Goal: Task Accomplishment & Management: Complete application form

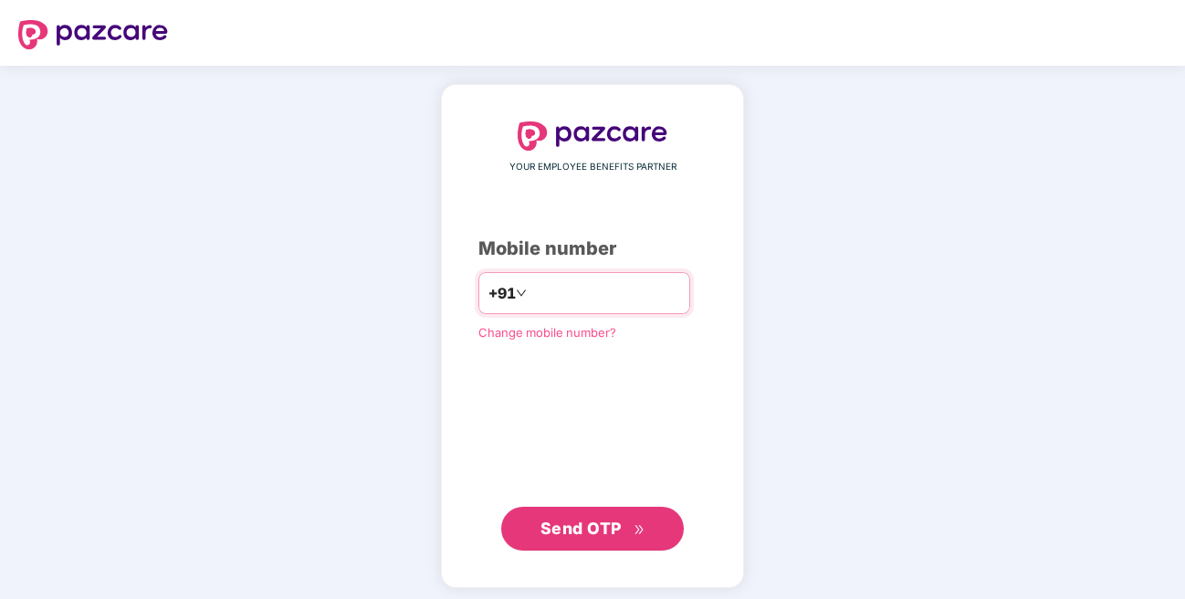
click at [606, 299] on input "number" at bounding box center [606, 292] width 150 height 29
type input "*"
type input "**********"
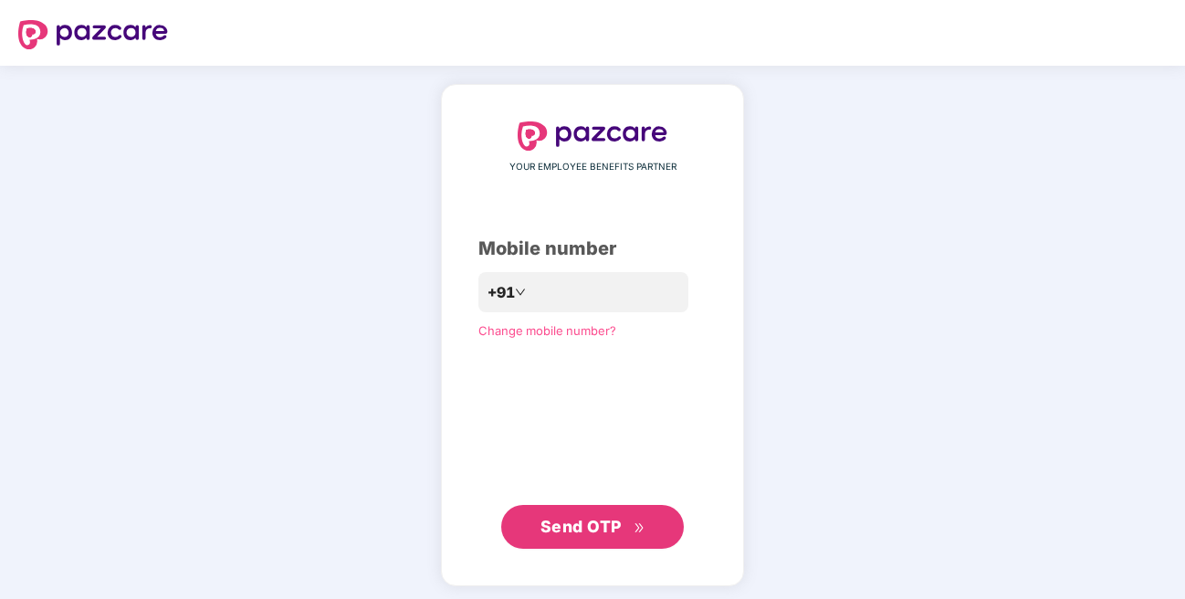
click at [571, 528] on span "Send OTP" at bounding box center [581, 526] width 81 height 19
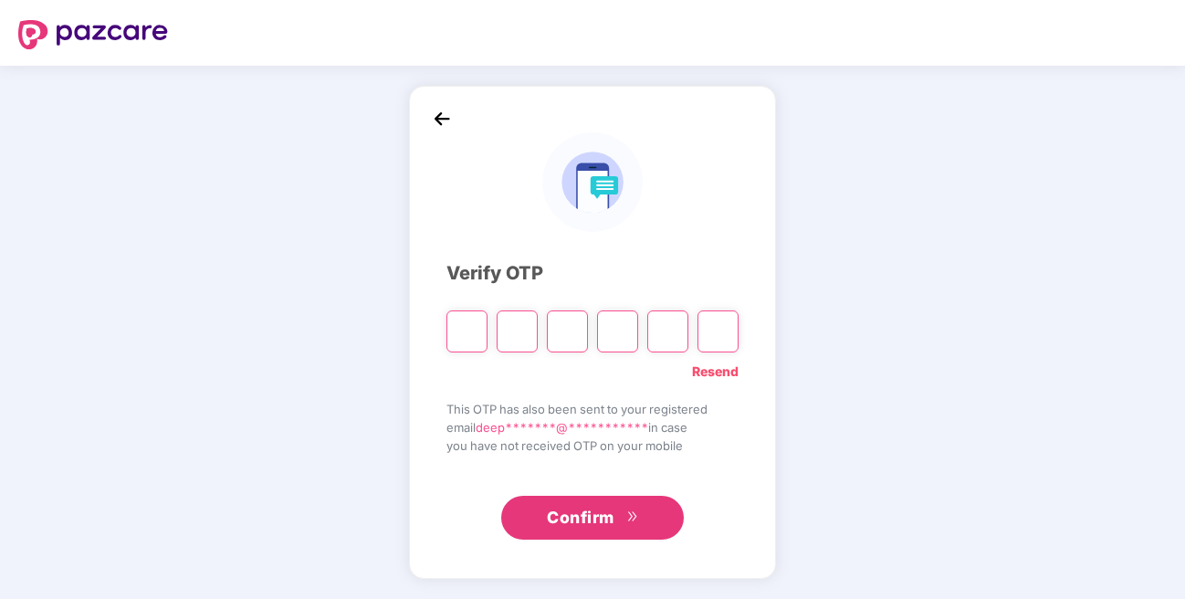
type input "*"
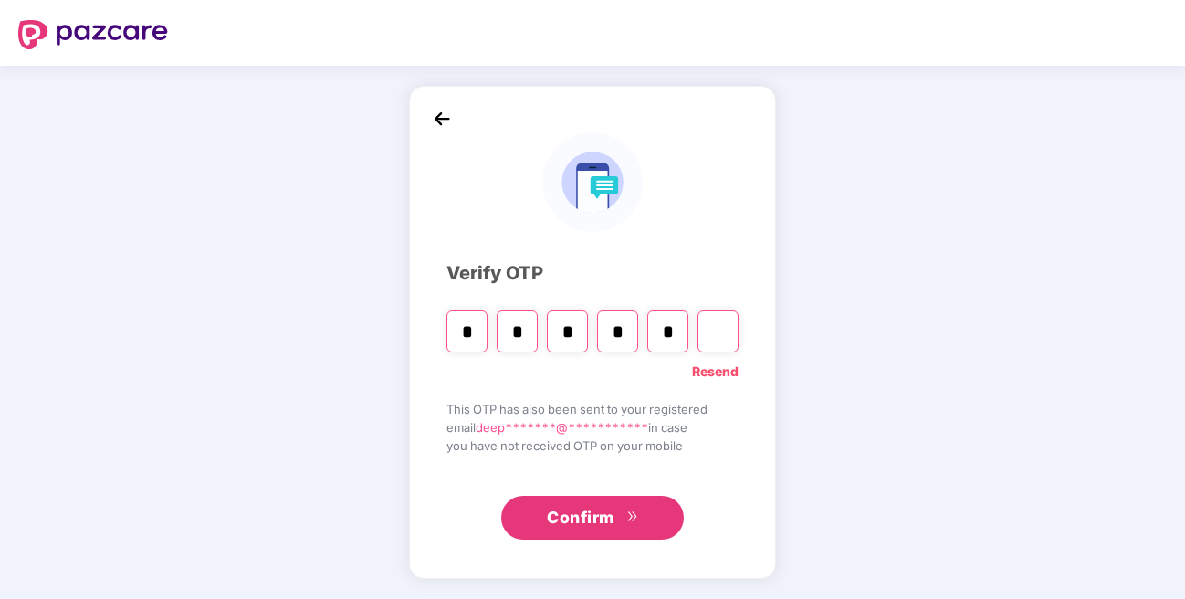
type input "*"
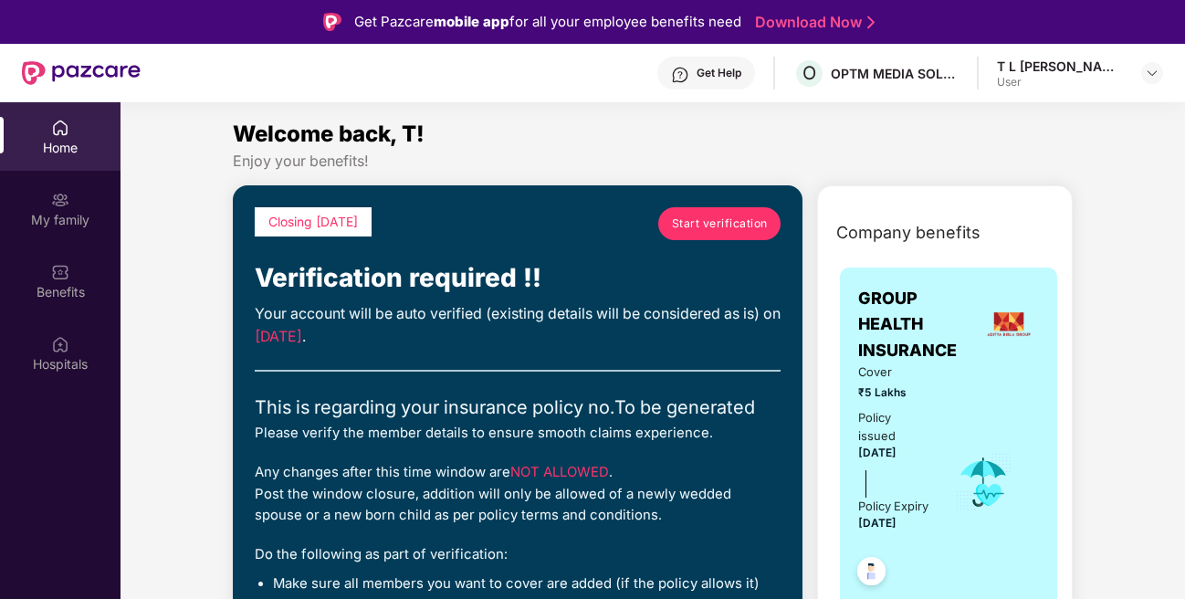
click at [701, 213] on link "Start verification" at bounding box center [719, 223] width 122 height 33
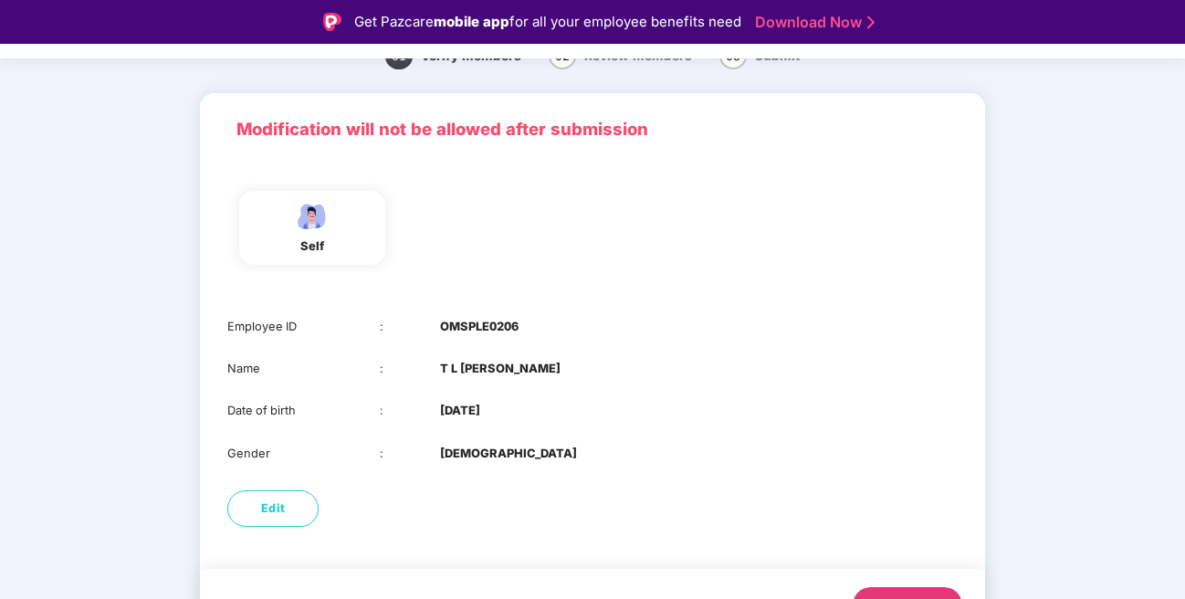
scroll to position [121, 0]
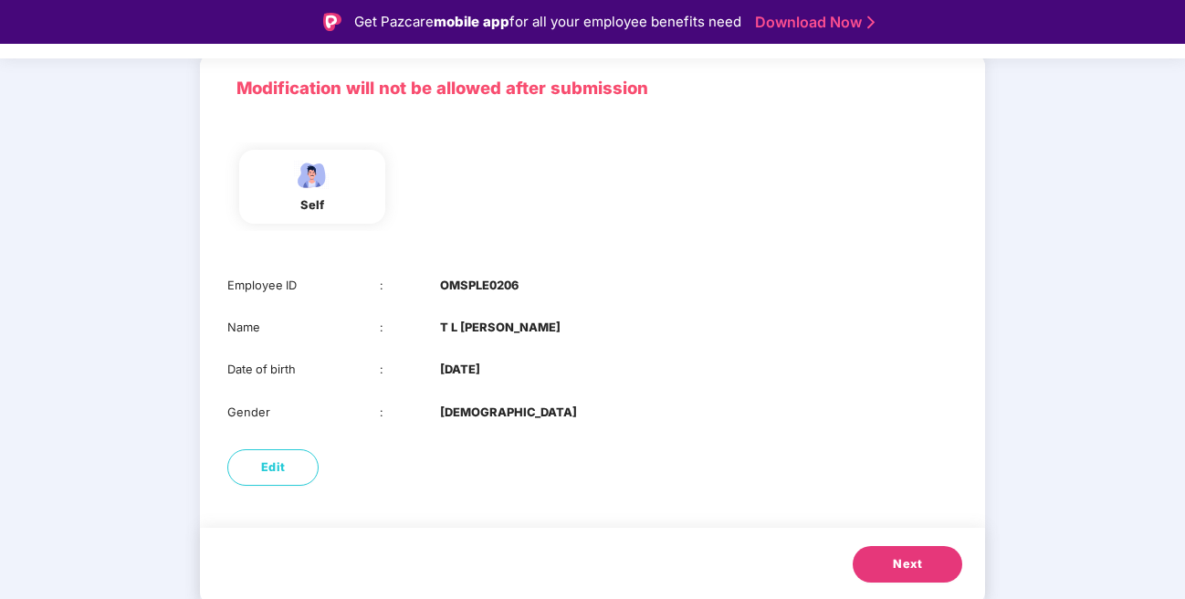
click at [930, 571] on button "Next" at bounding box center [908, 564] width 110 height 37
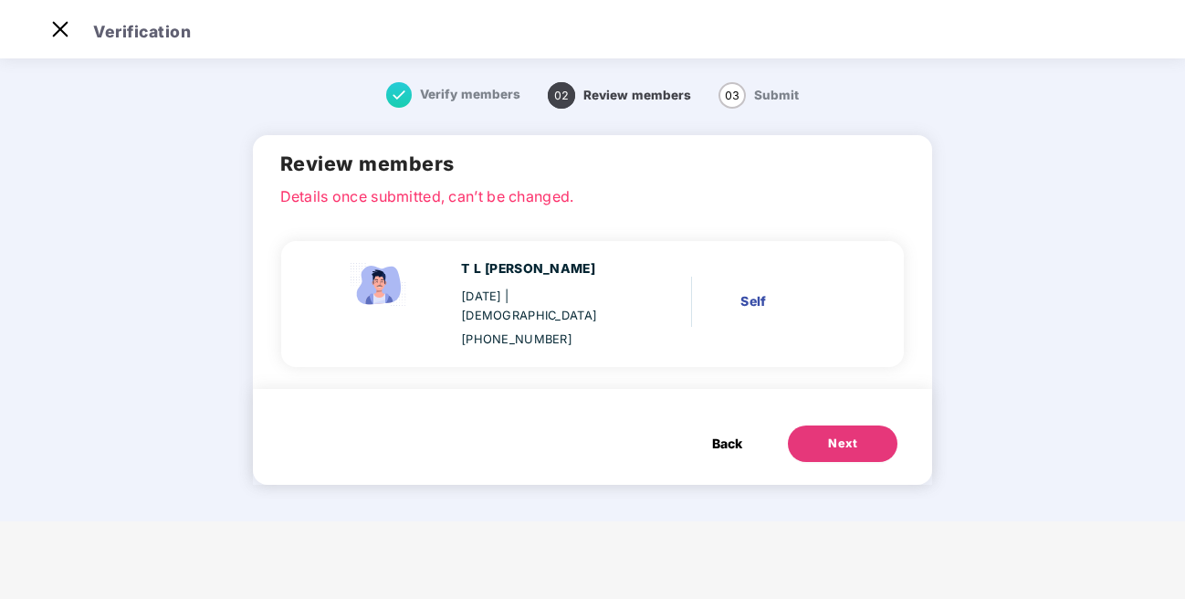
scroll to position [0, 0]
click at [724, 434] on span "Back" at bounding box center [727, 444] width 30 height 20
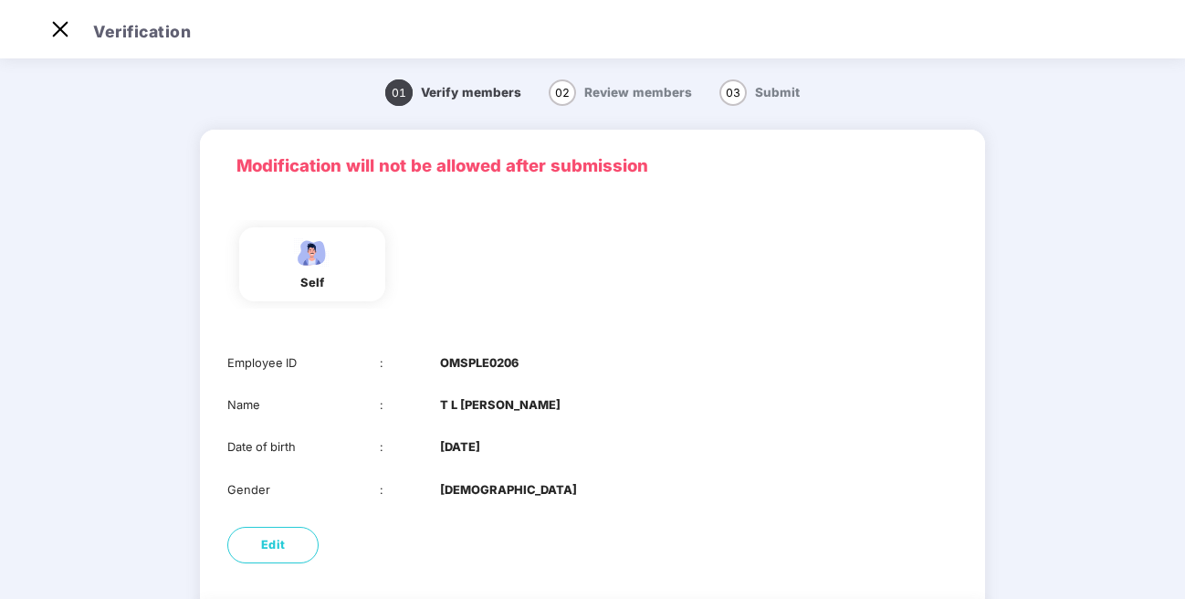
scroll to position [121, 0]
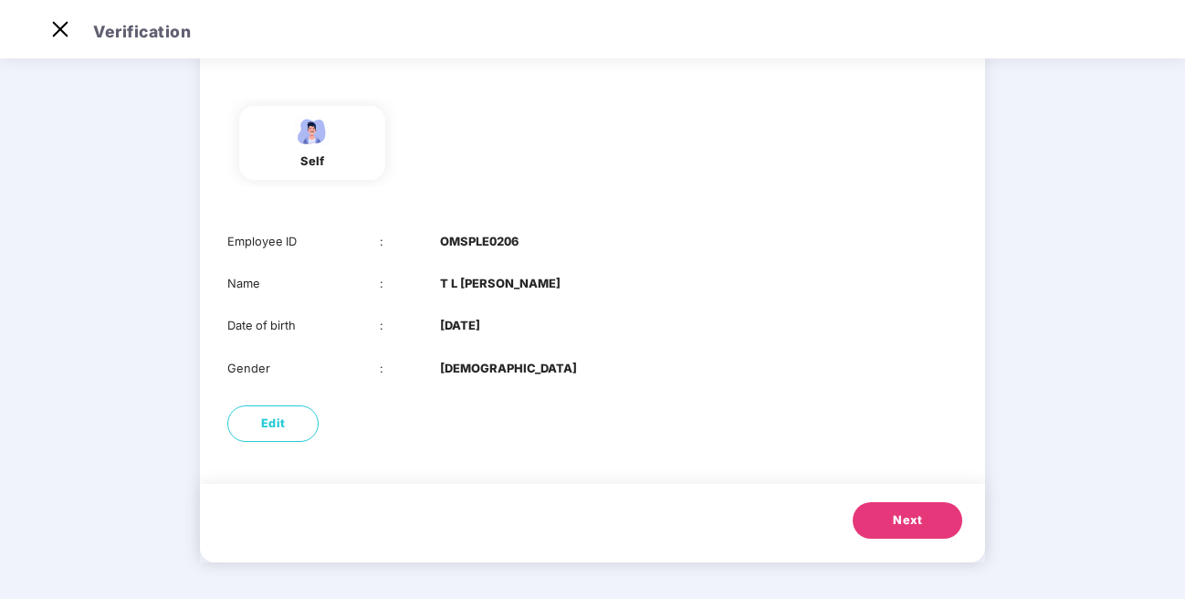
click at [921, 525] on span "Next" at bounding box center [907, 520] width 29 height 18
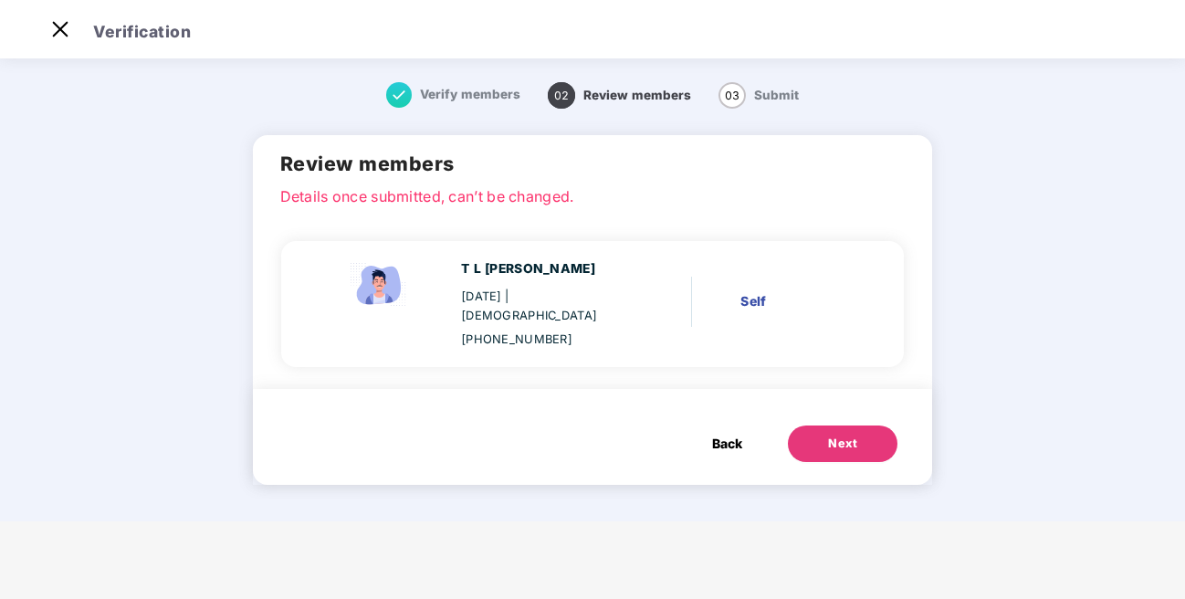
scroll to position [0, 0]
click at [831, 407] on div "Back Next" at bounding box center [791, 434] width 238 height 55
click at [833, 426] on button "Next" at bounding box center [843, 444] width 110 height 37
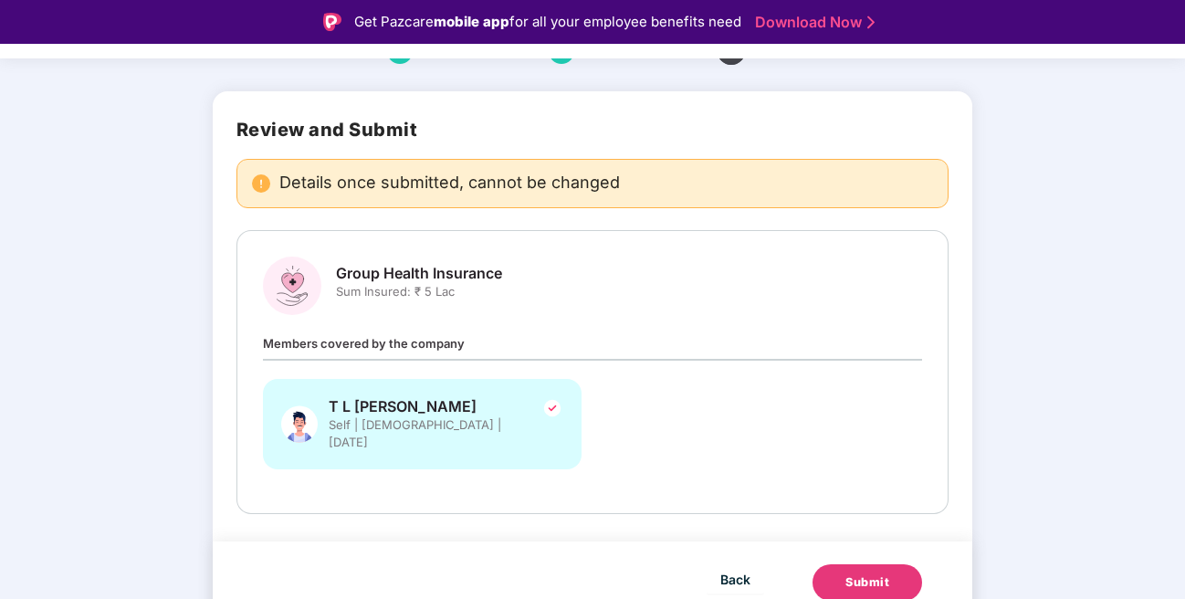
scroll to position [44, 0]
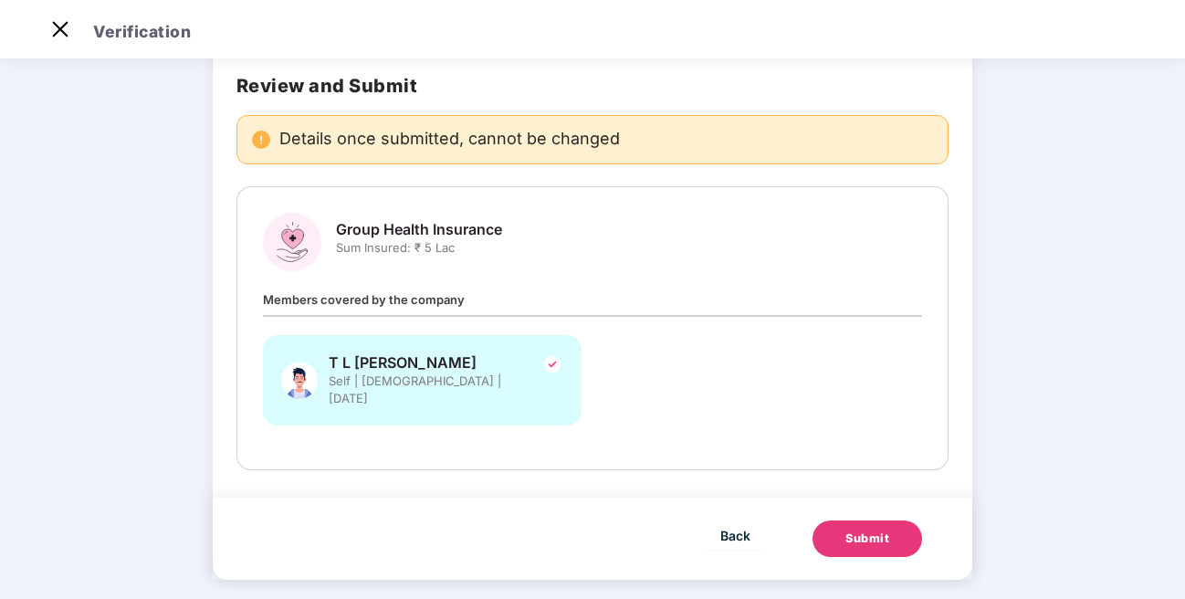
click at [869, 530] on div "Submit" at bounding box center [868, 539] width 44 height 18
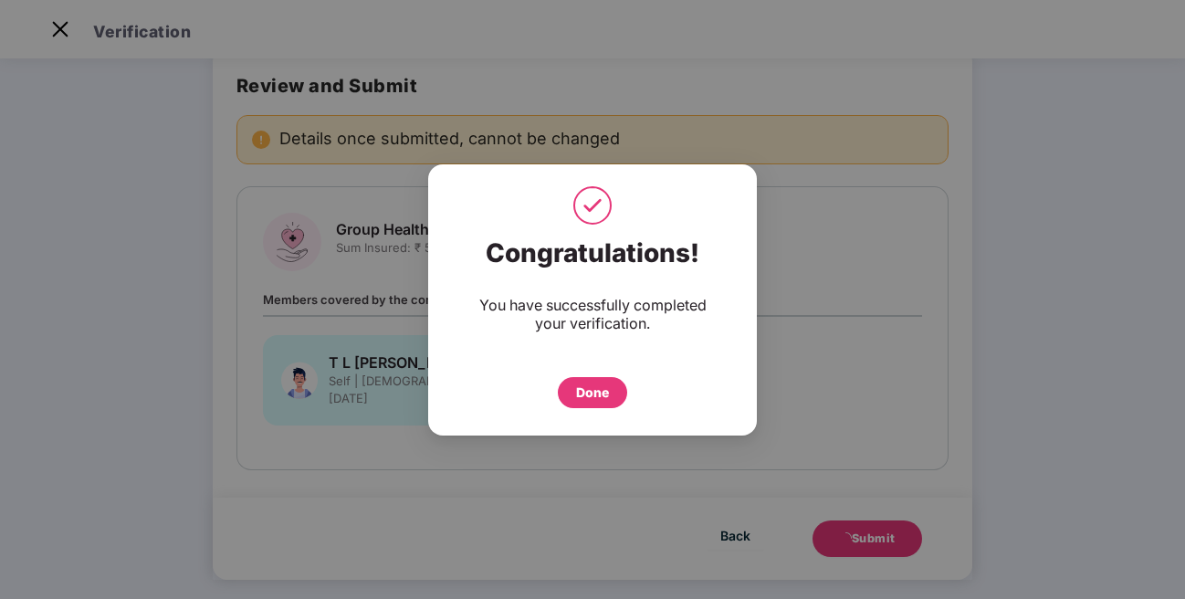
click at [619, 404] on div "Done" at bounding box center [592, 392] width 69 height 31
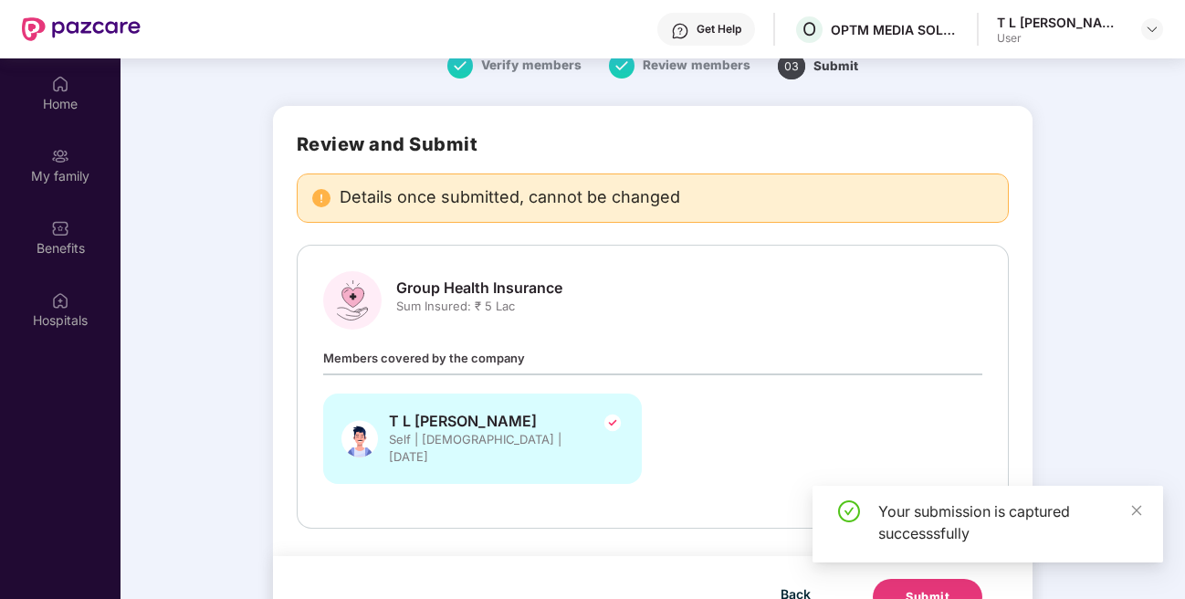
scroll to position [102, 0]
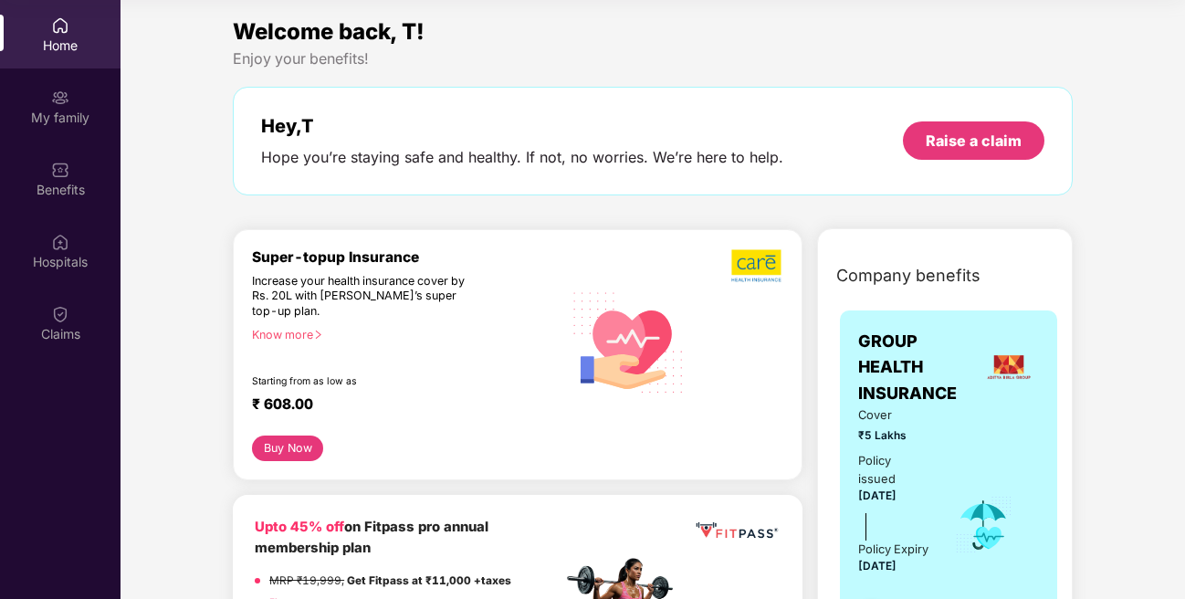
click at [80, 33] on div "Home" at bounding box center [60, 34] width 121 height 68
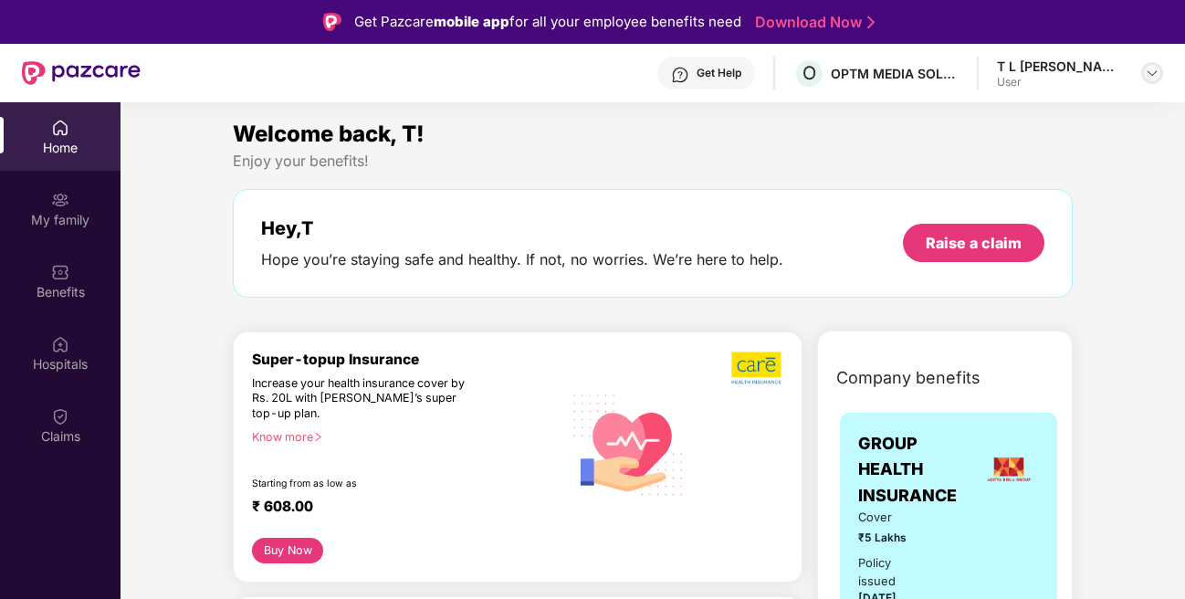
click at [1157, 72] on img at bounding box center [1152, 73] width 15 height 15
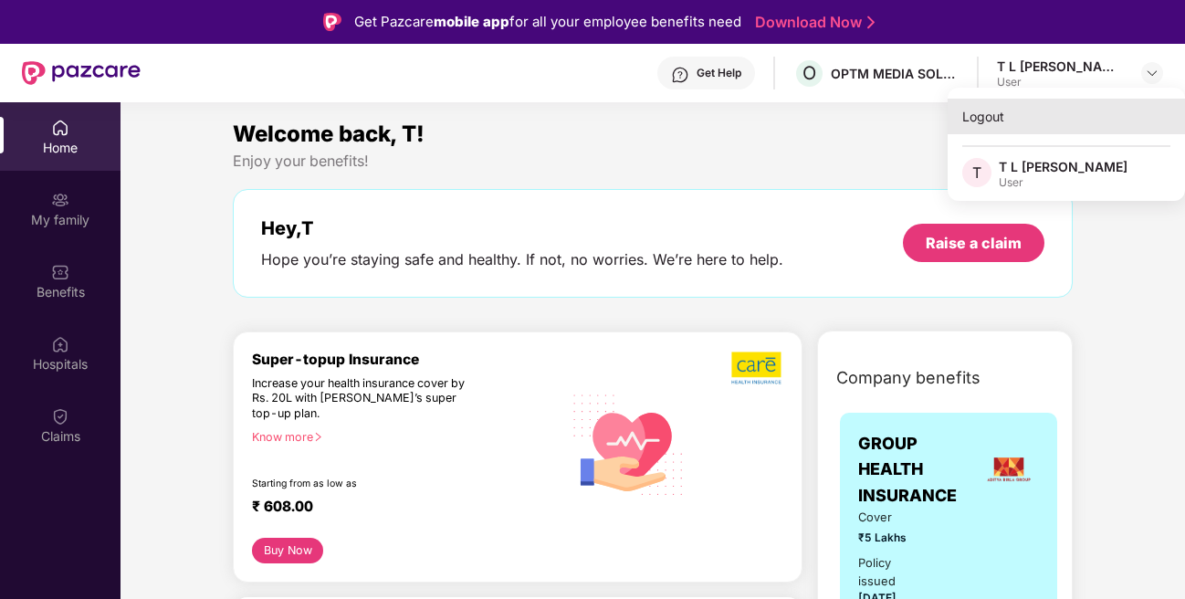
click at [1068, 121] on div "Logout" at bounding box center [1066, 117] width 237 height 36
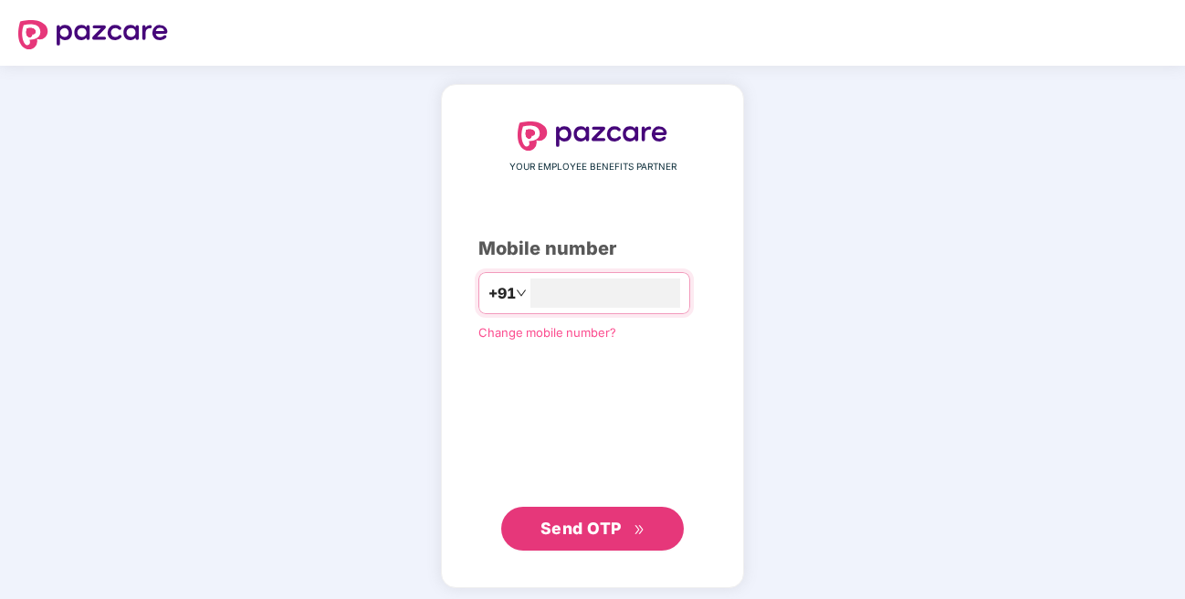
scroll to position [7, 0]
